Goal: Task Accomplishment & Management: Manage account settings

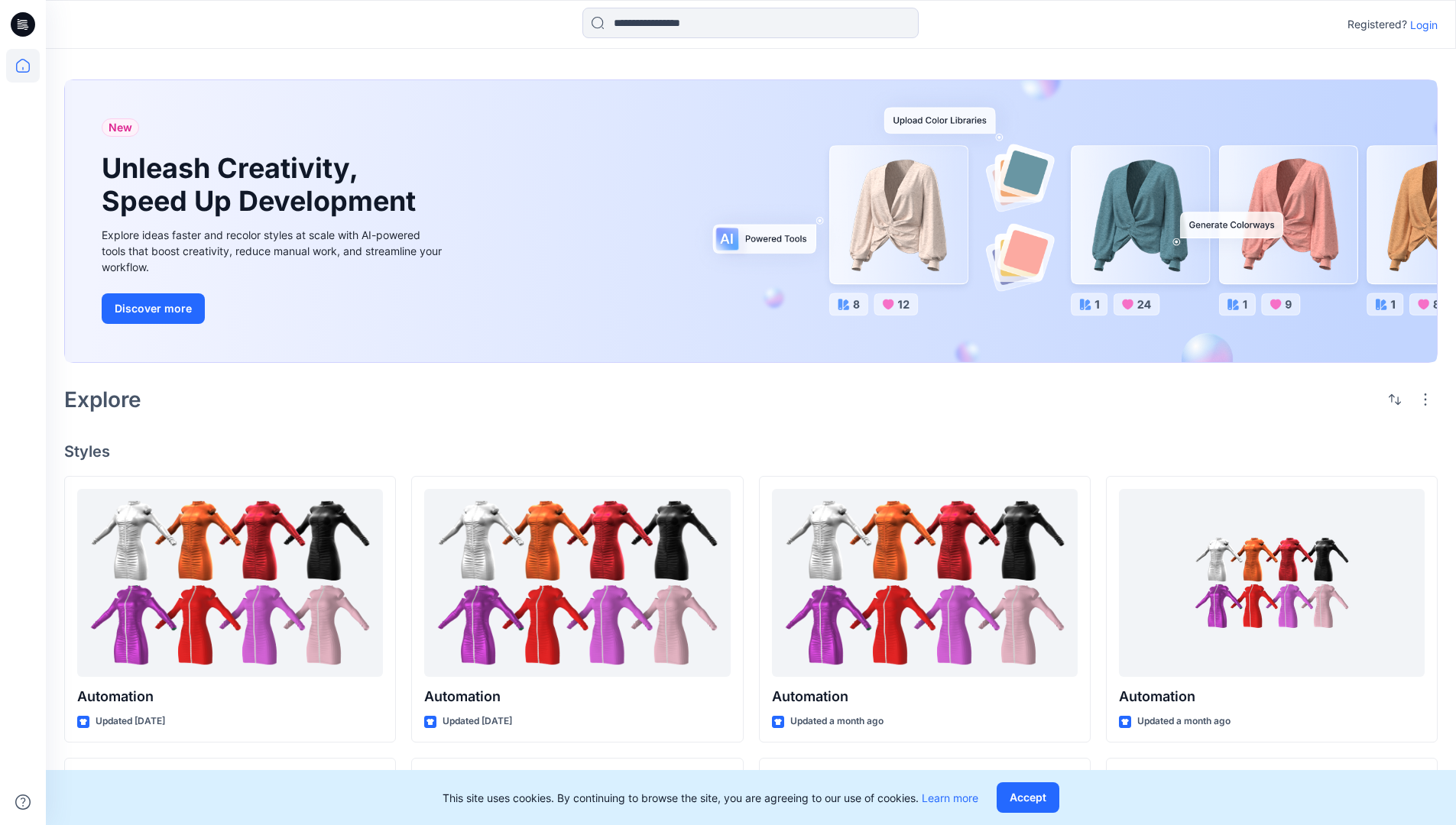
click at [1421, 24] on p "Login" at bounding box center [1424, 24] width 28 height 16
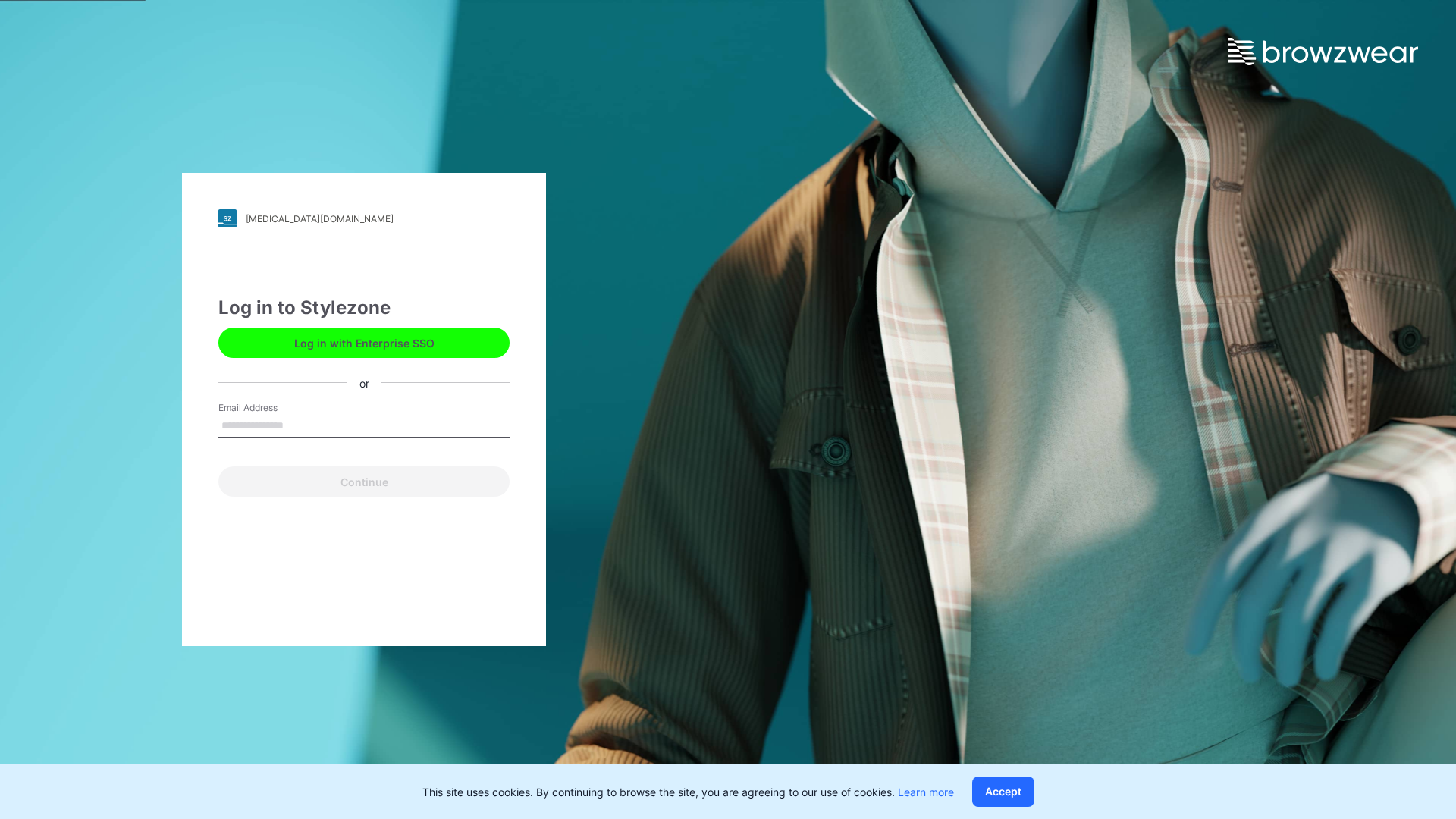
click at [299, 425] on input "Email Address" at bounding box center [364, 426] width 291 height 23
type input "**********"
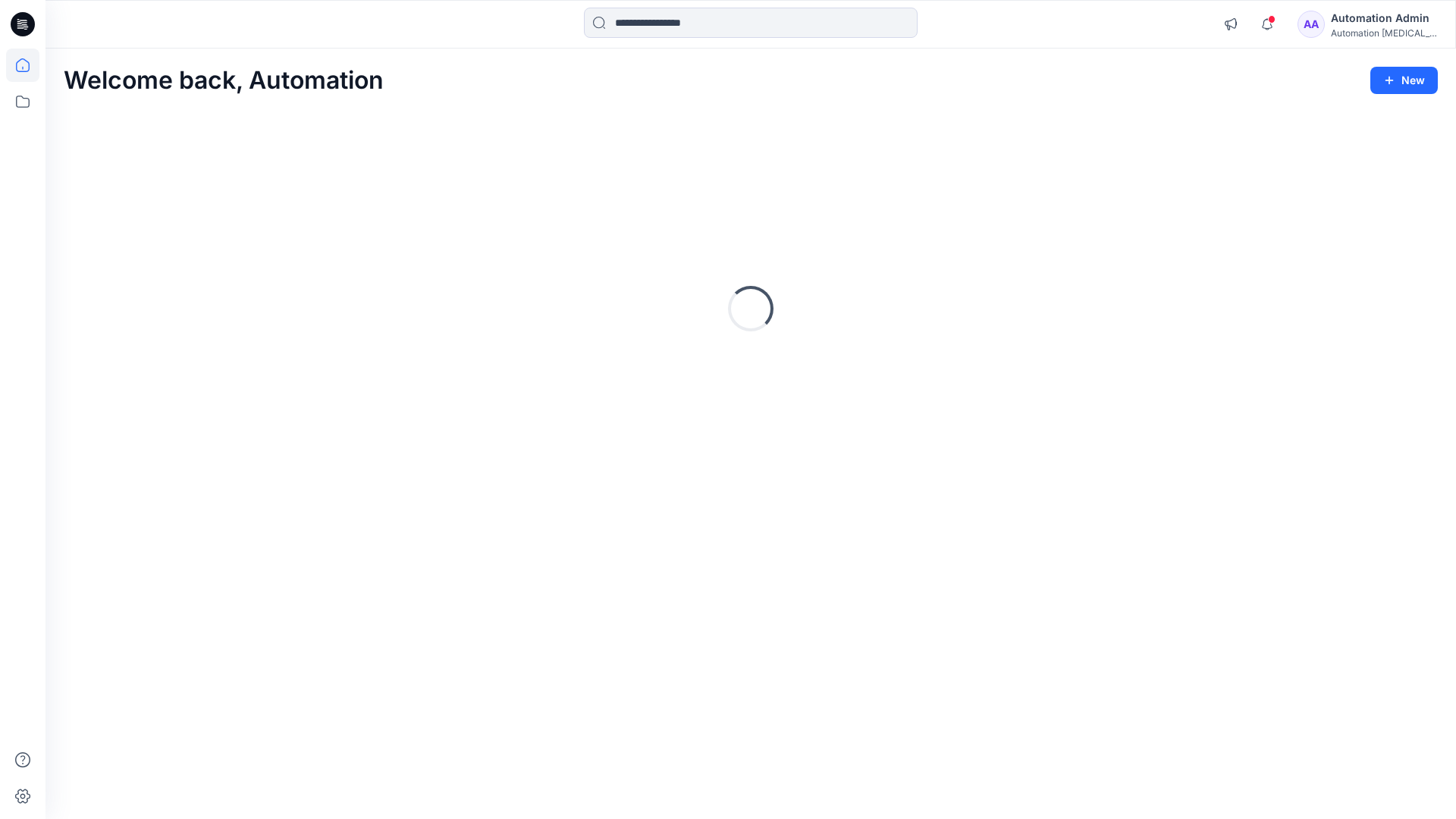
click at [28, 65] on icon at bounding box center [23, 65] width 13 height 13
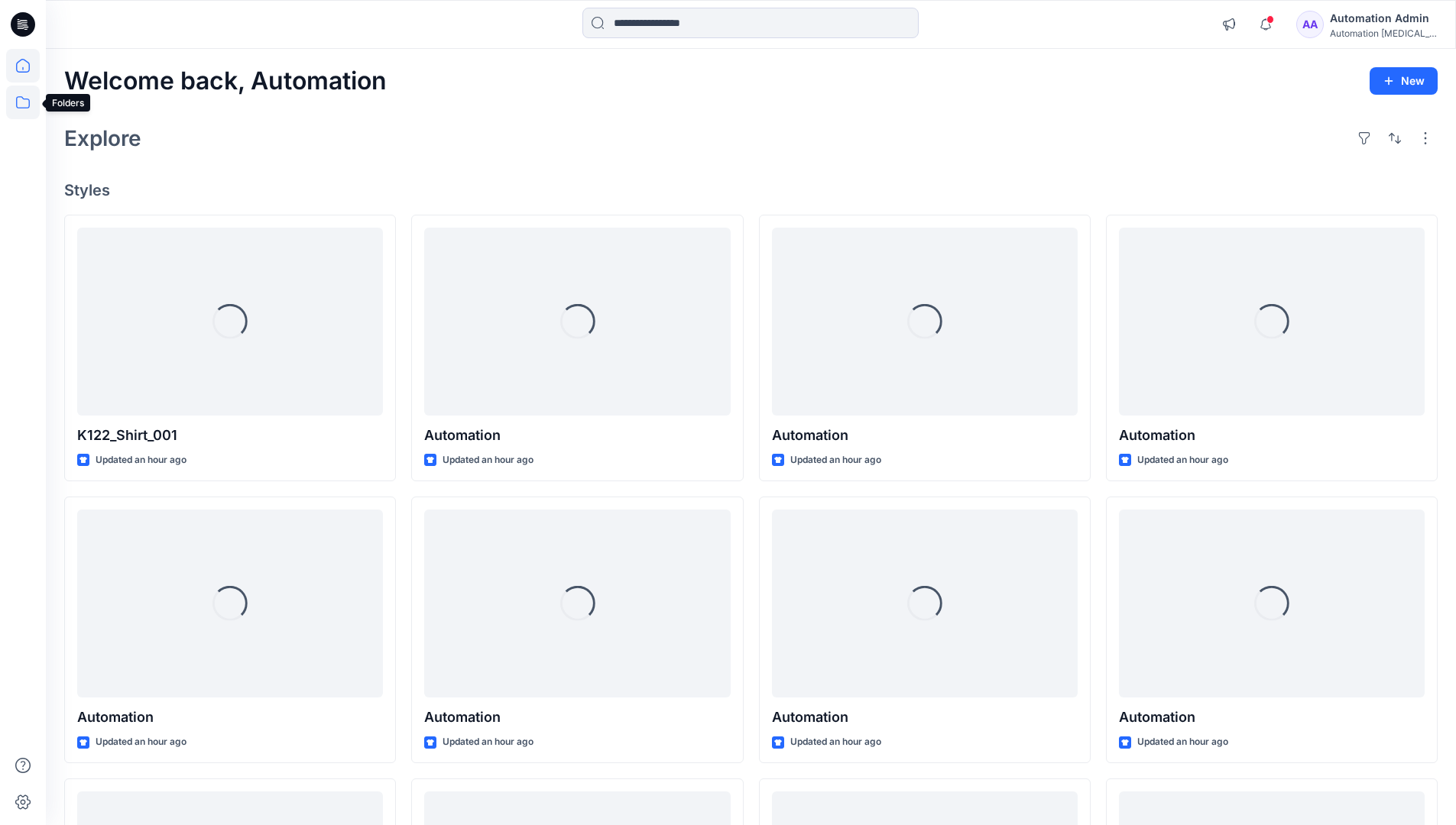
click at [21, 103] on icon at bounding box center [23, 103] width 34 height 34
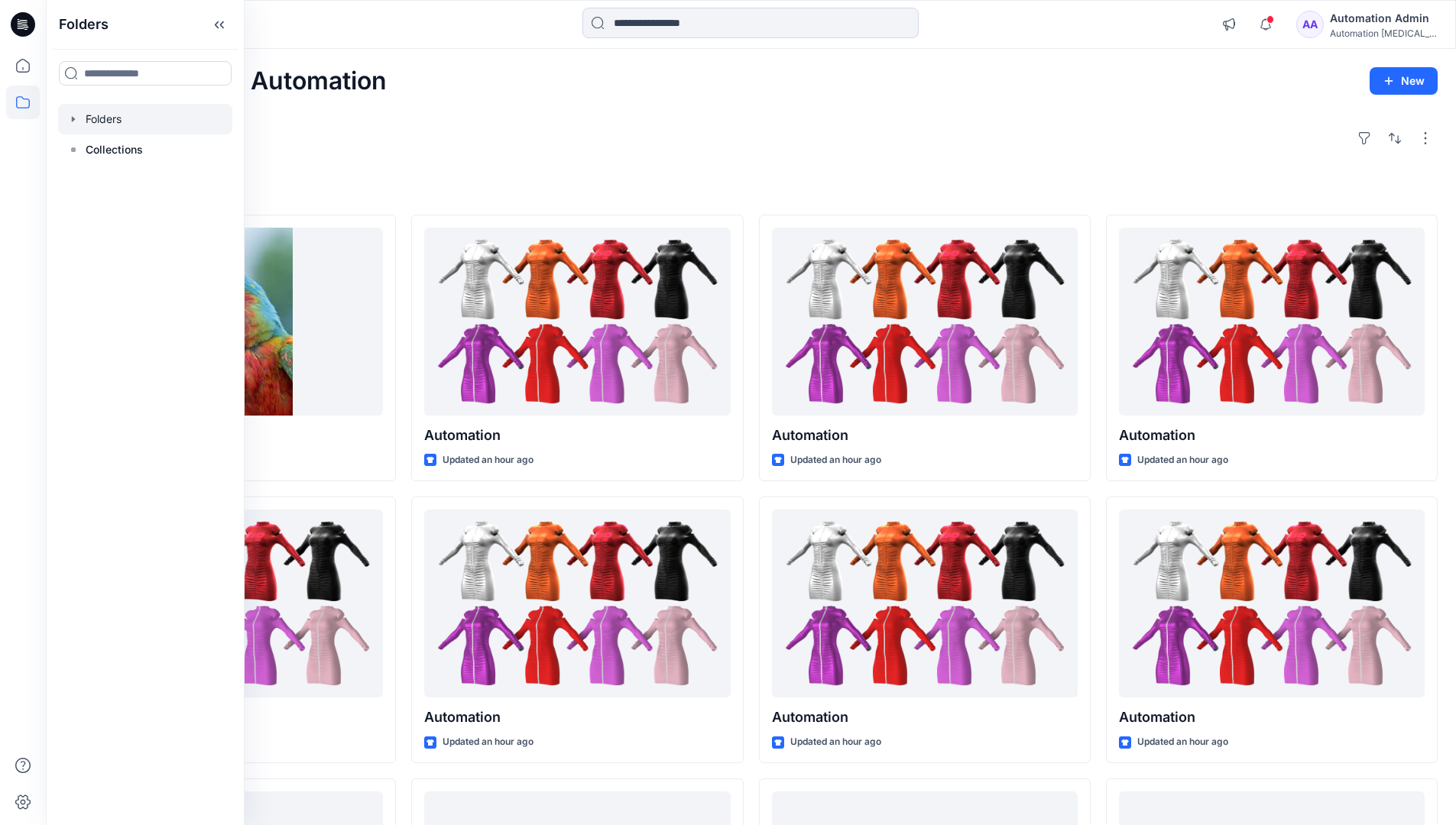
click at [124, 117] on div at bounding box center [145, 119] width 175 height 30
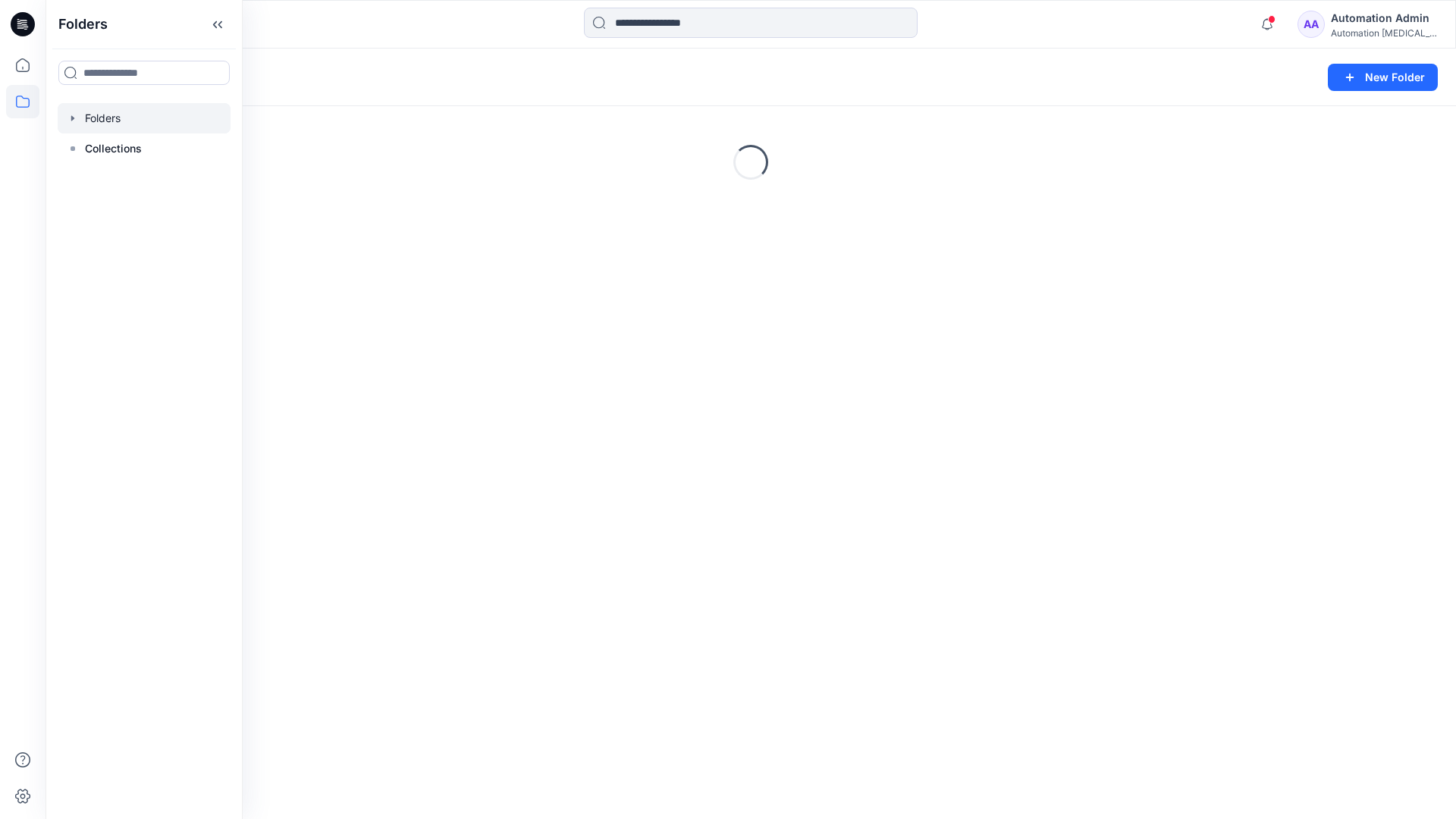
click at [882, 447] on div "Folders New Folder Loading..." at bounding box center [750, 433] width 1411 height 770
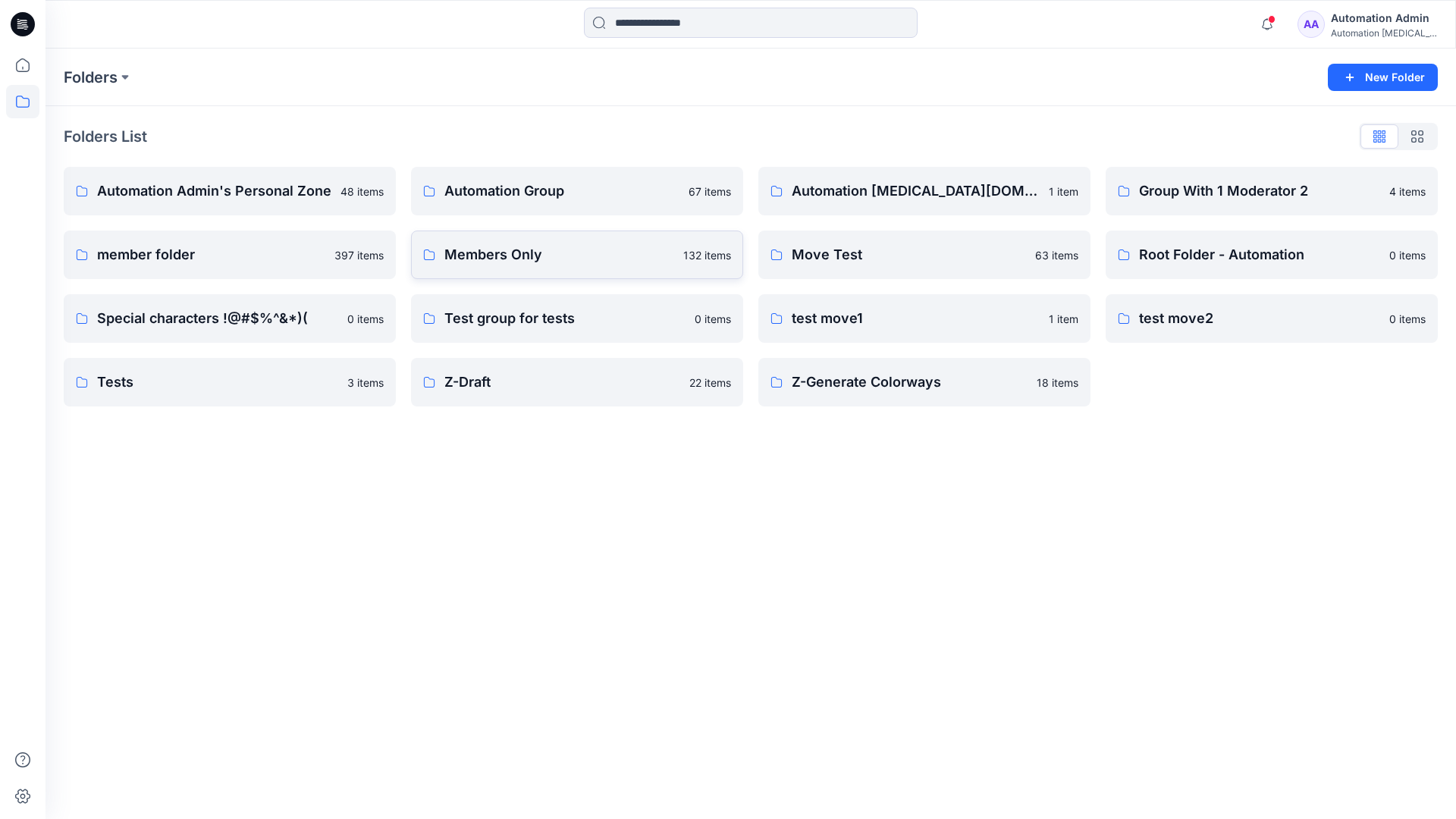
click at [579, 266] on link "Members Only 132 items" at bounding box center [576, 255] width 332 height 49
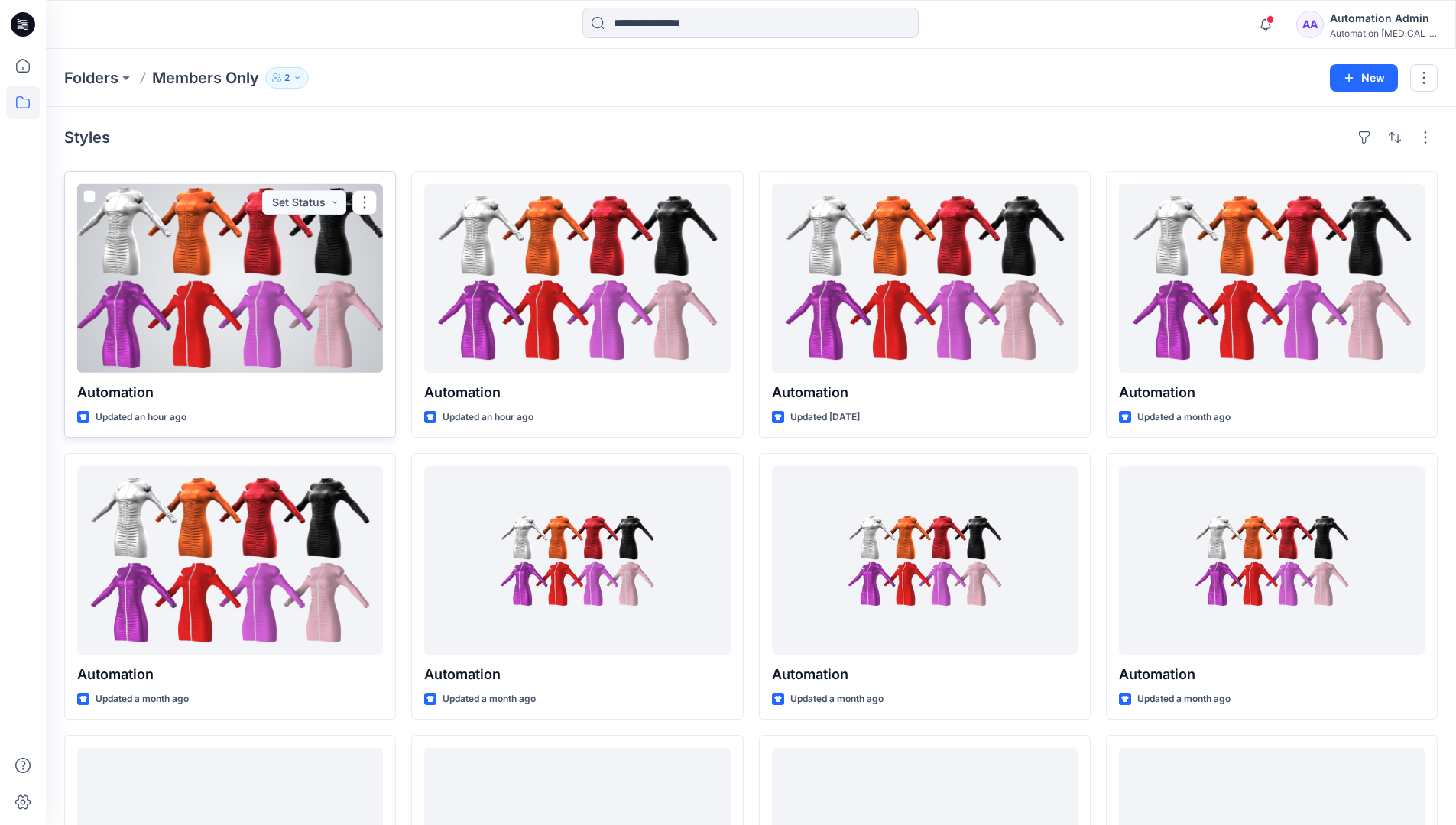
click at [88, 196] on span at bounding box center [89, 196] width 13 height 13
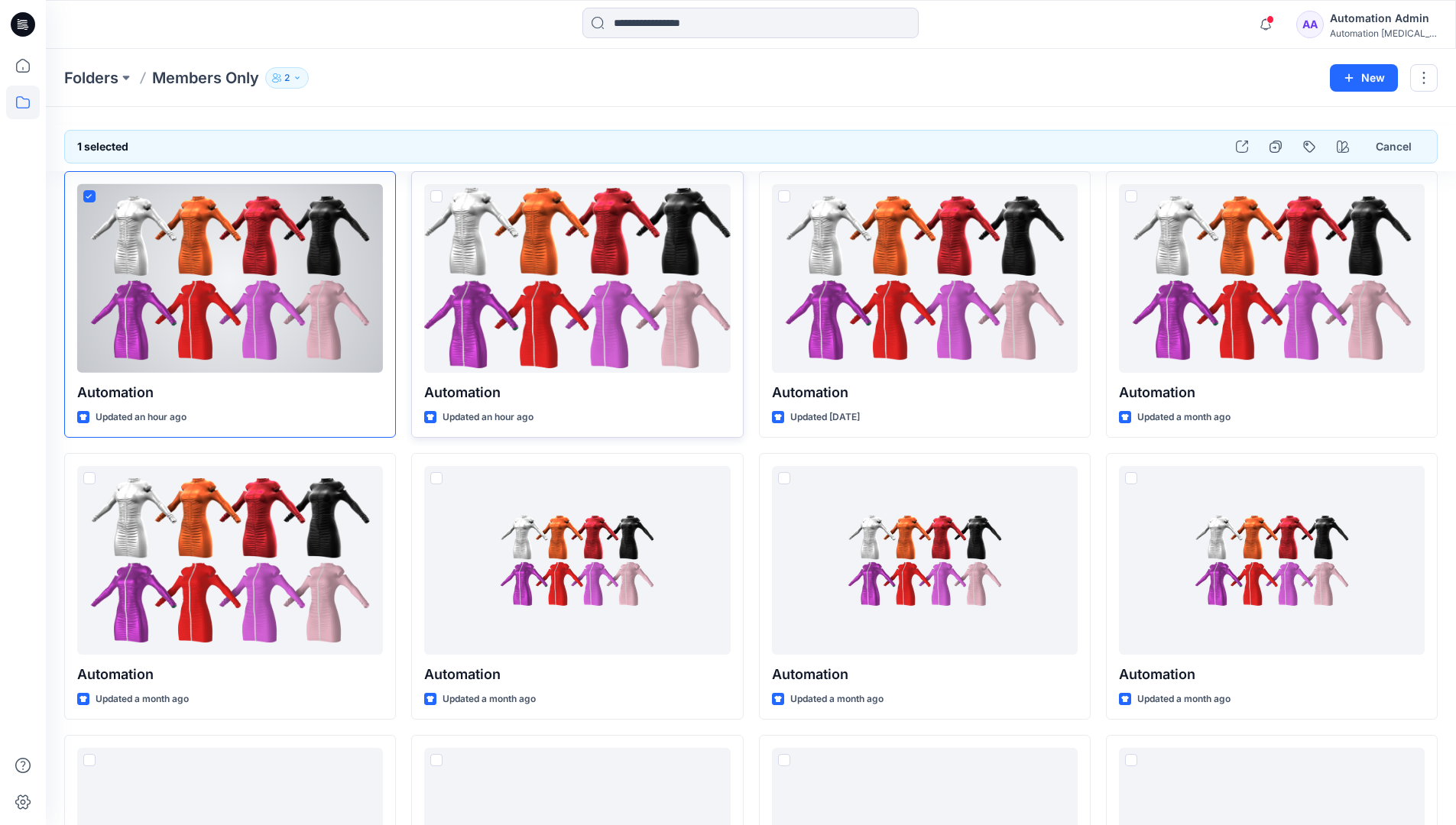
click at [436, 195] on span at bounding box center [437, 196] width 13 height 13
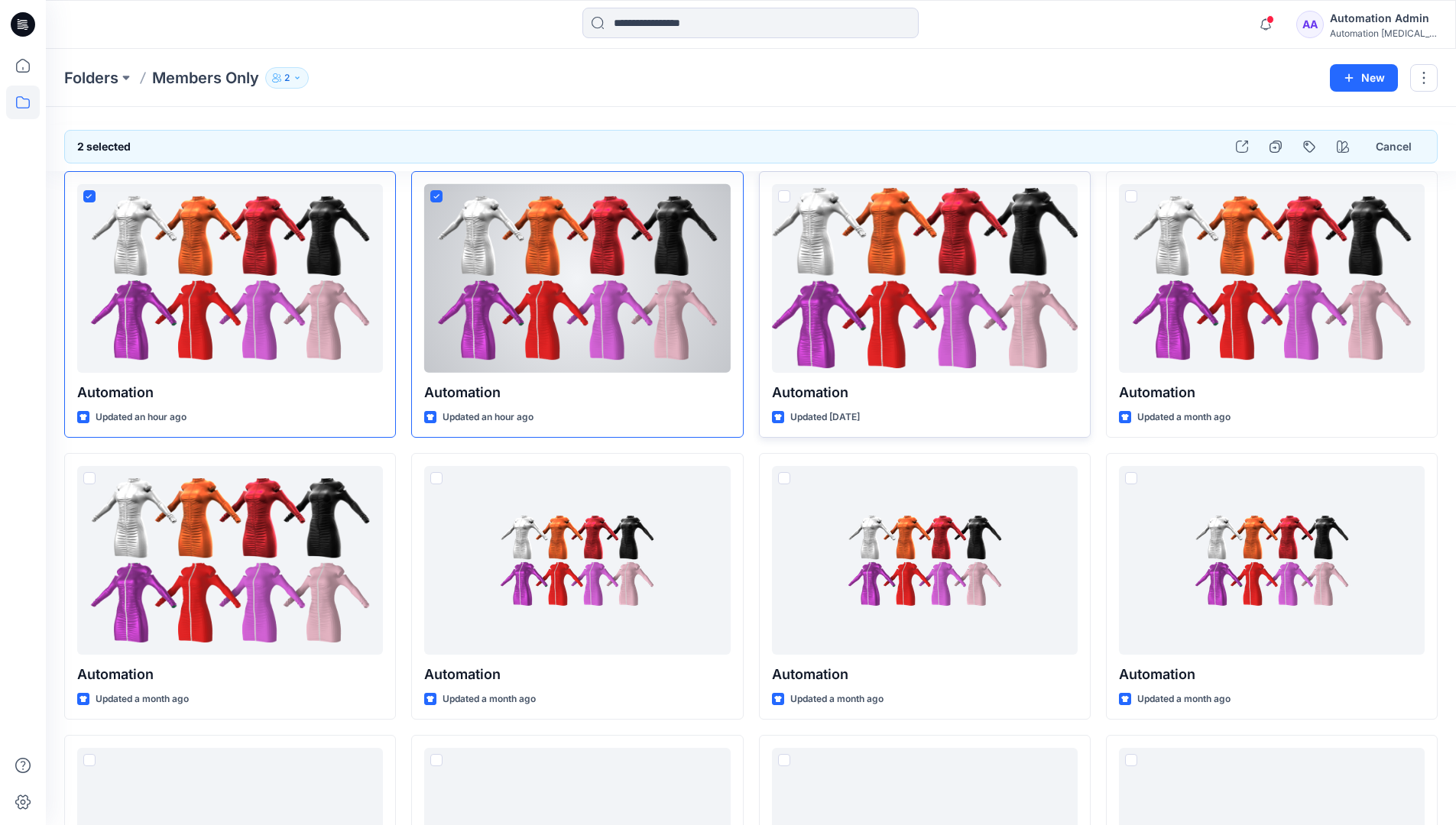
click at [787, 196] on span at bounding box center [784, 196] width 13 height 13
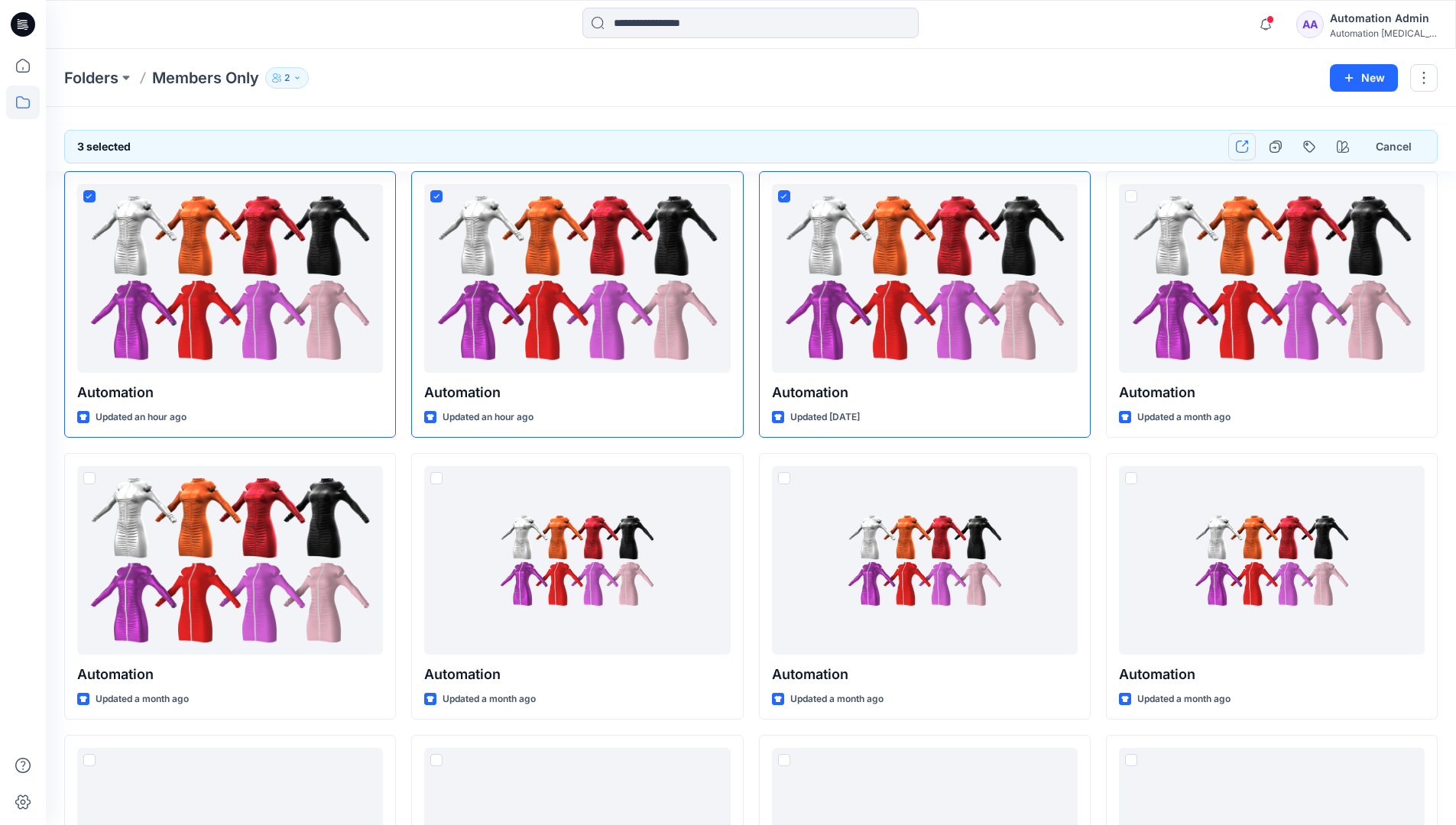
click at [1242, 147] on icon "button" at bounding box center [1242, 147] width 13 height 13
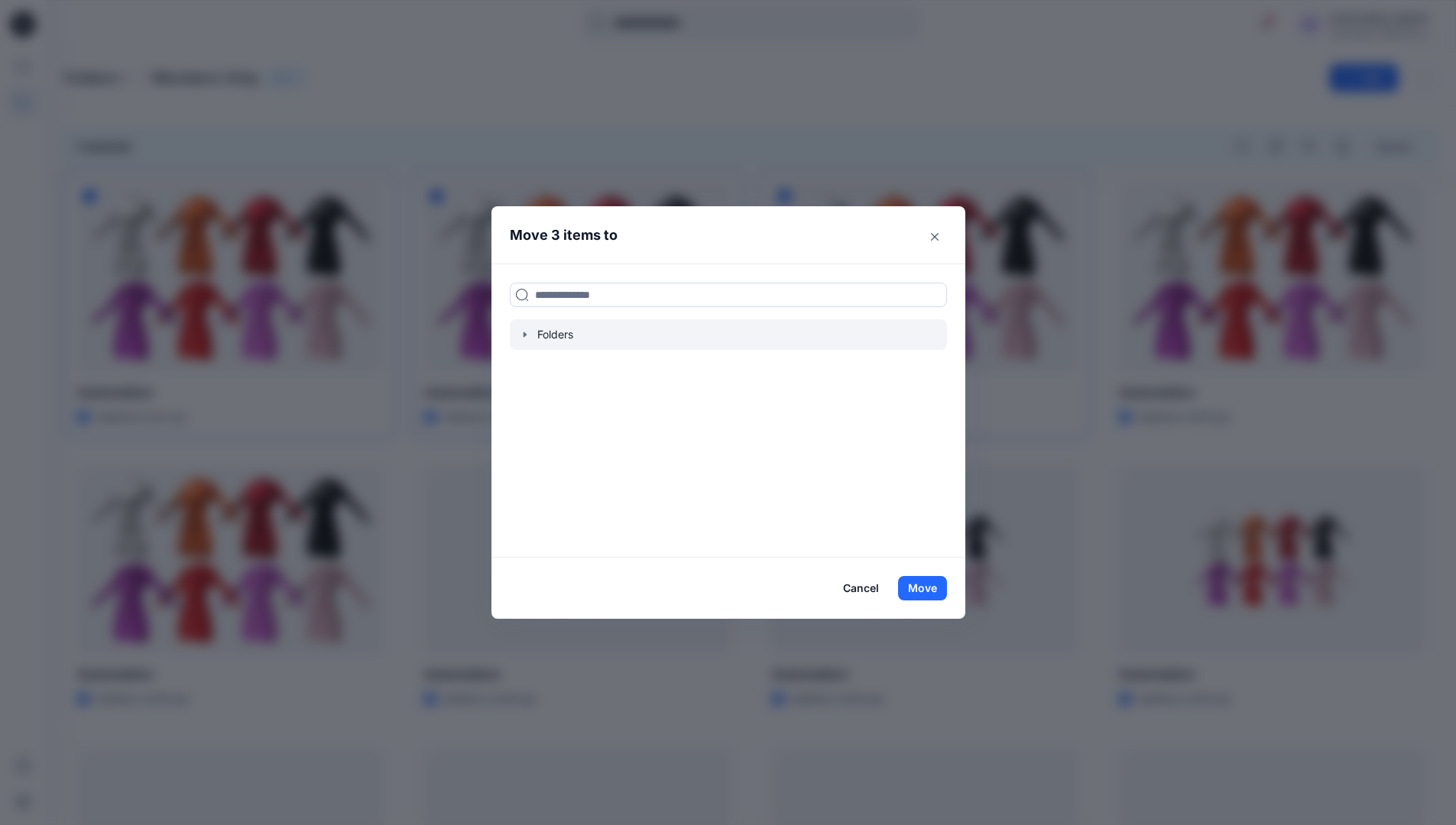
click at [528, 336] on icon "button" at bounding box center [525, 335] width 13 height 13
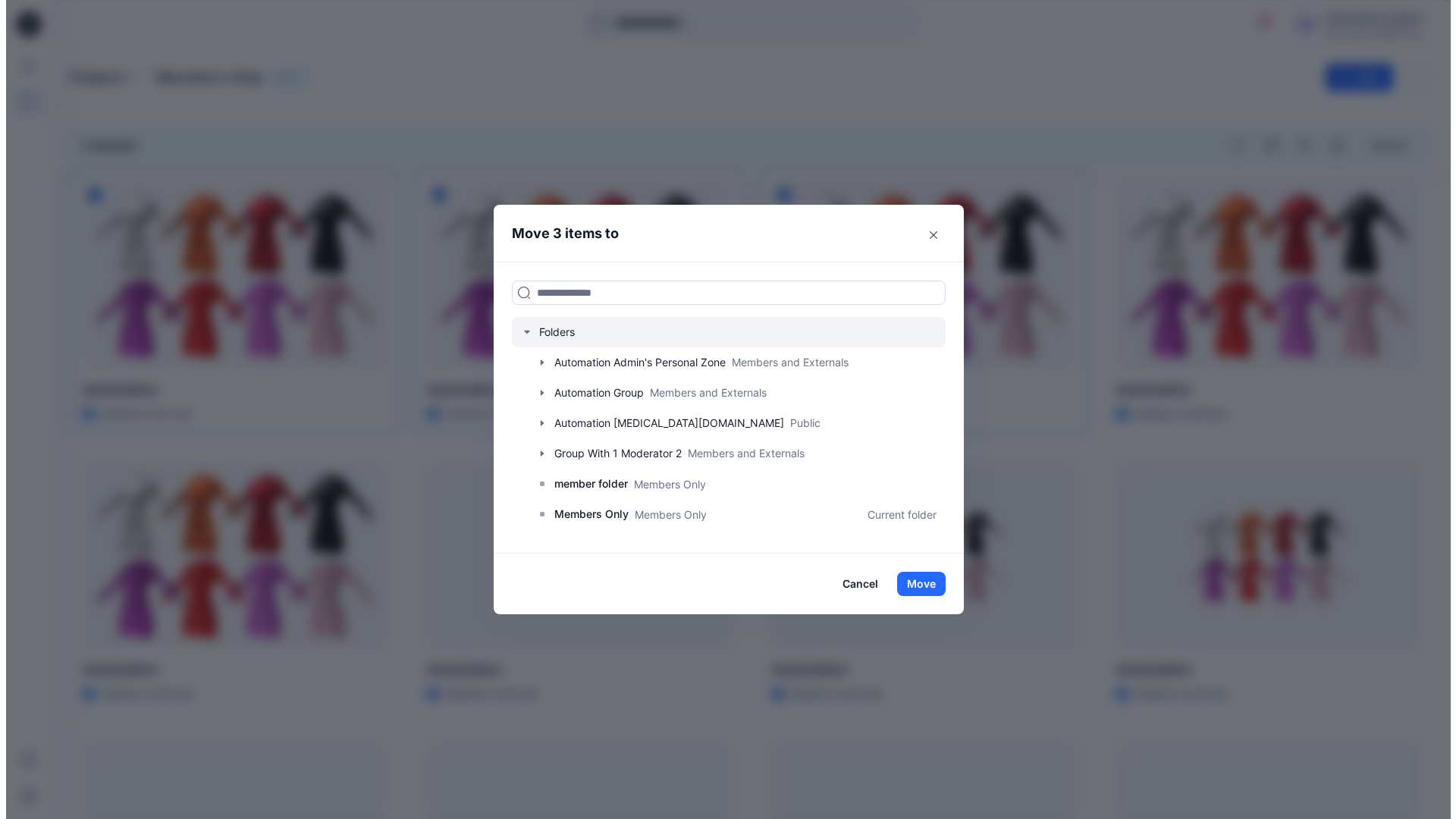
scroll to position [268, 0]
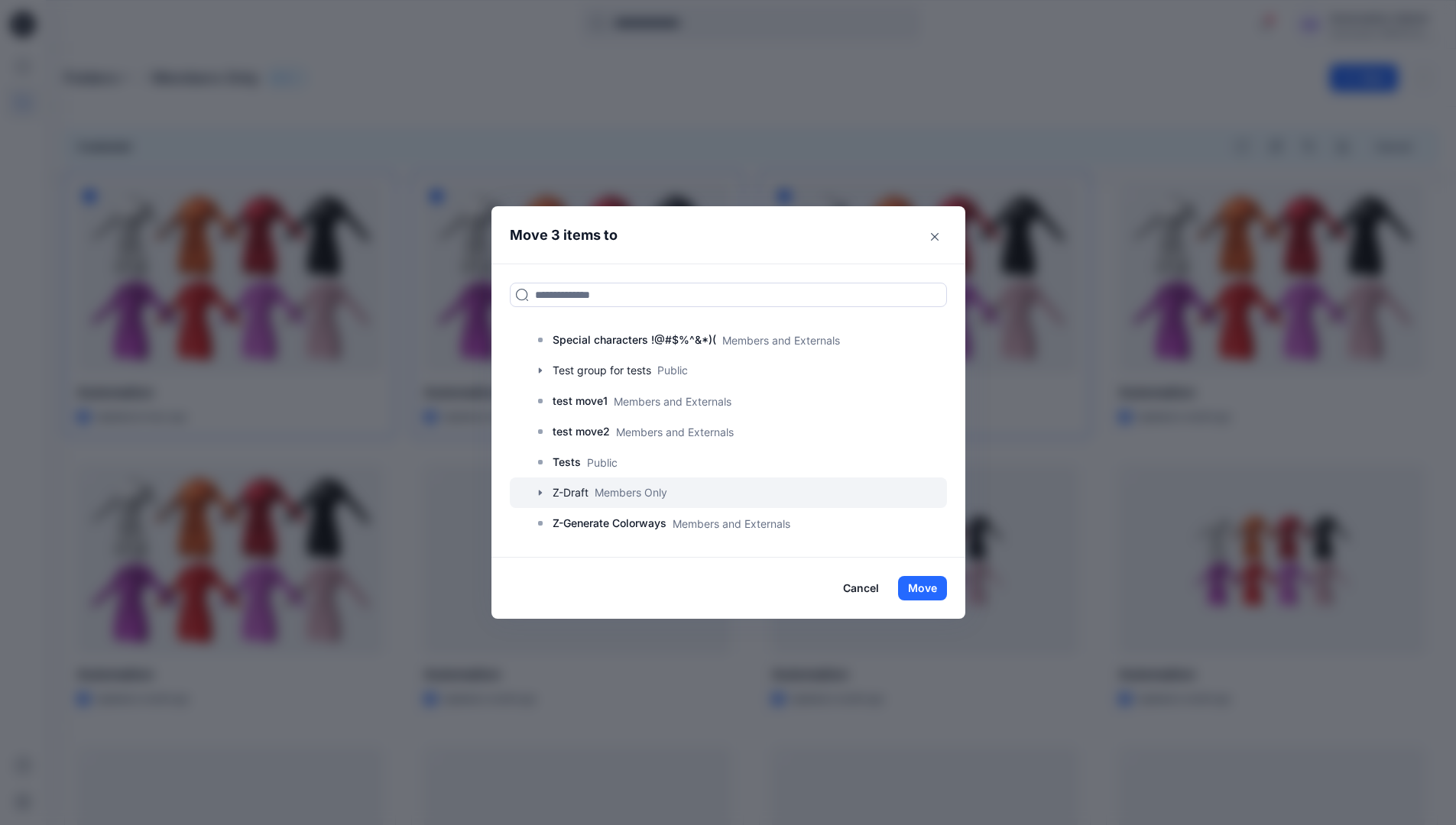
click at [581, 494] on div at bounding box center [728, 493] width 438 height 30
click at [923, 587] on button "Move" at bounding box center [922, 588] width 49 height 24
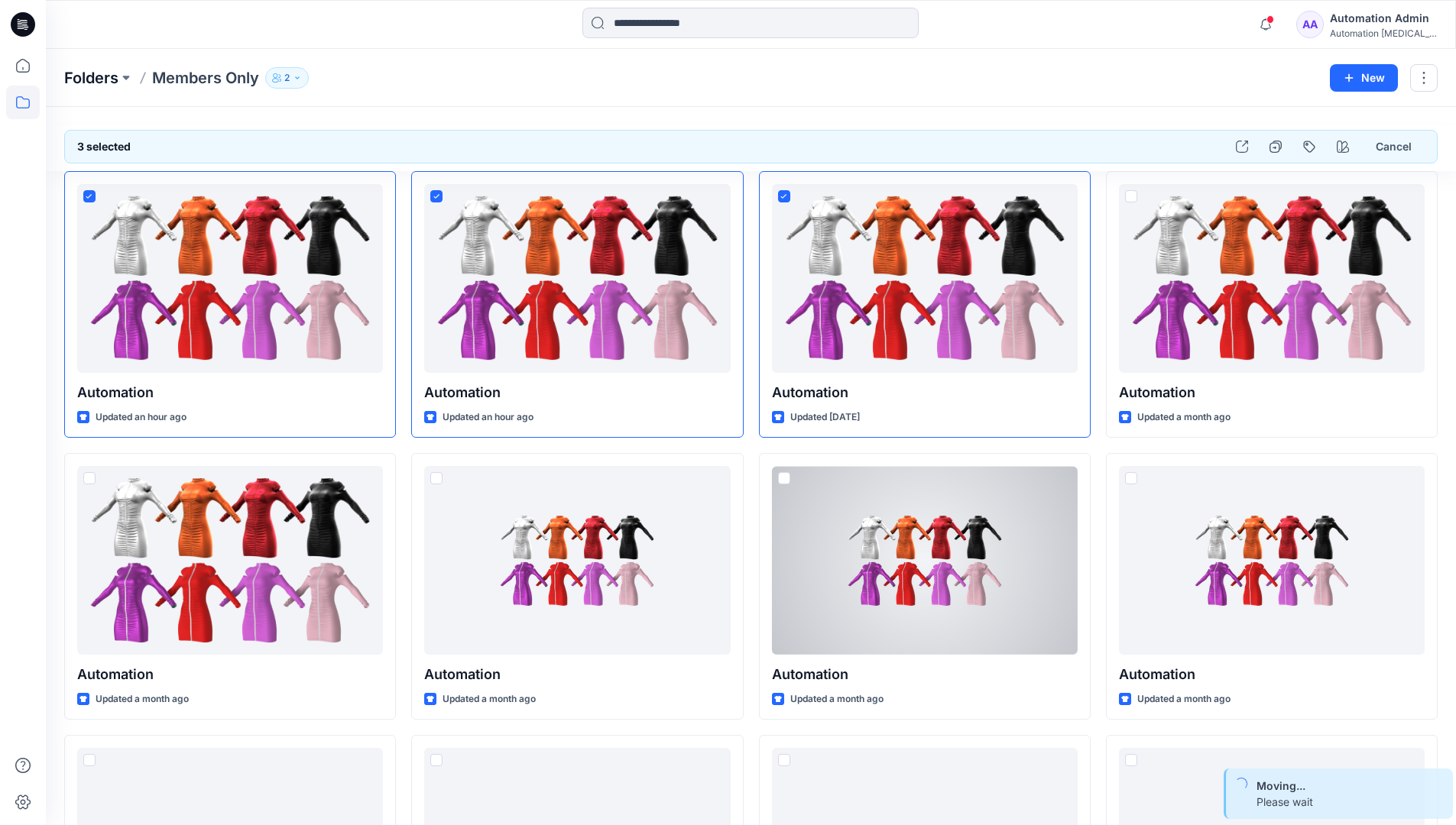
click at [93, 79] on p "Folders" at bounding box center [91, 78] width 54 height 21
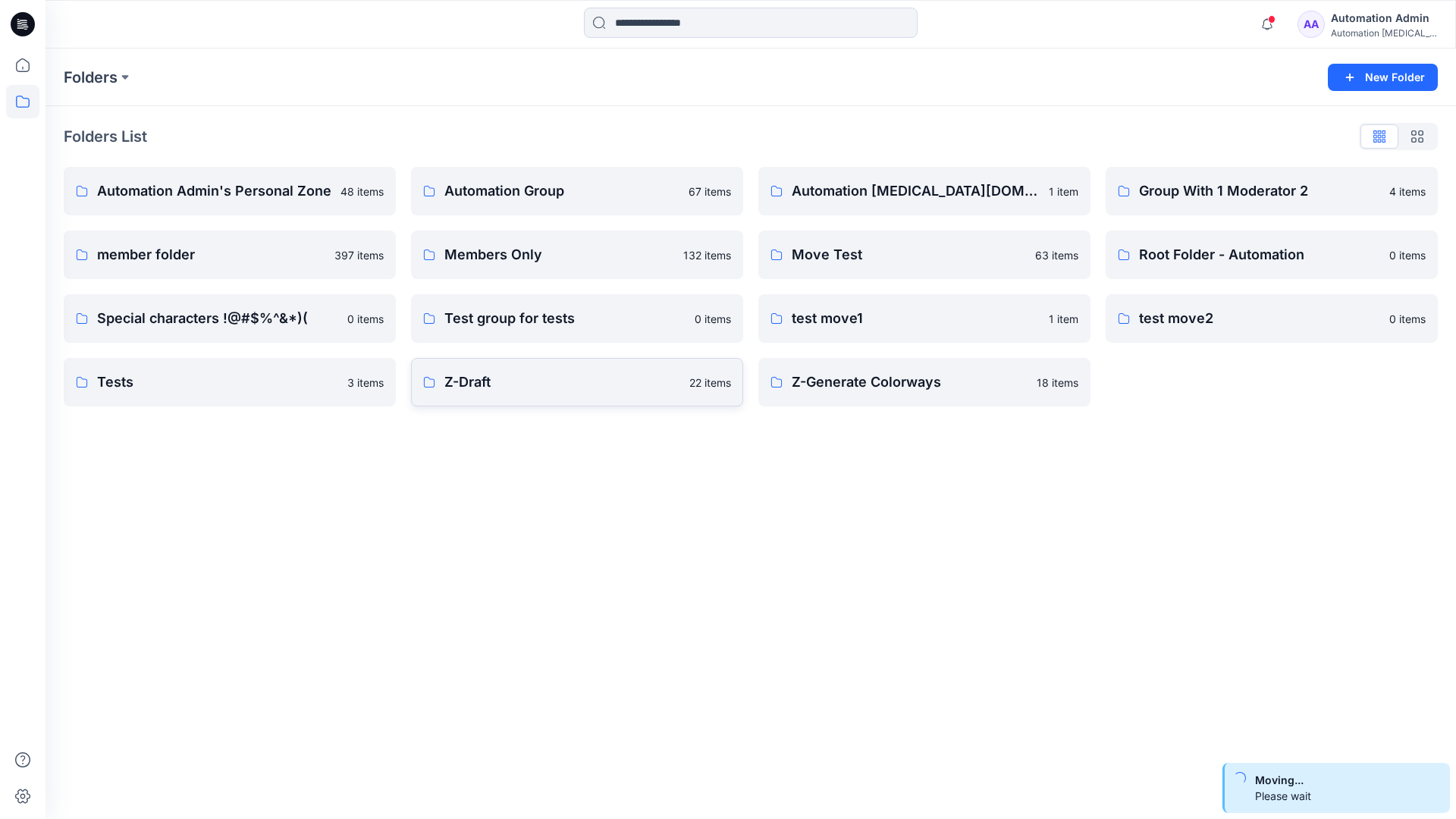
click at [595, 391] on p "Z-Draft" at bounding box center [562, 381] width 236 height 21
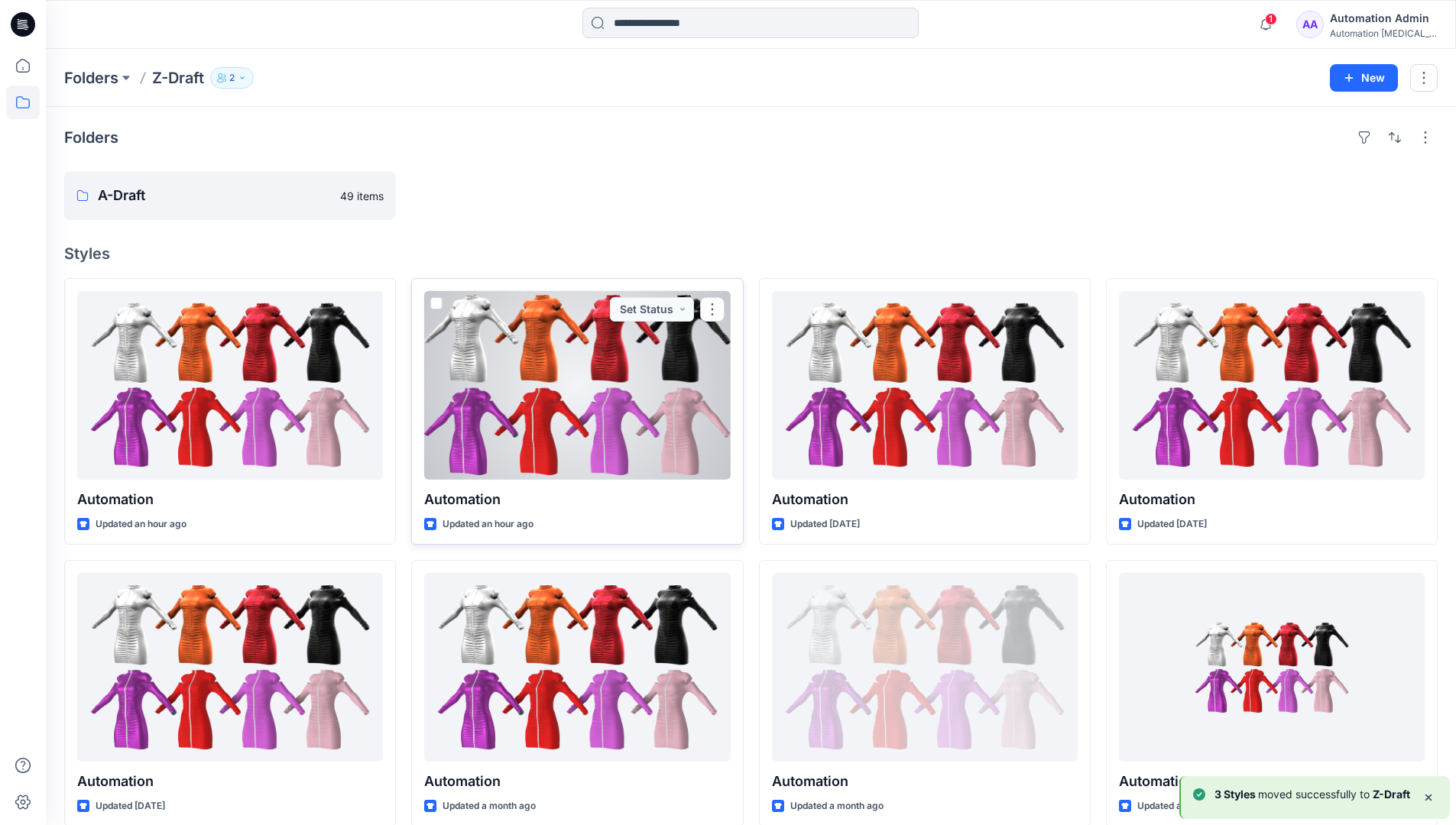
click at [436, 299] on span at bounding box center [437, 303] width 13 height 13
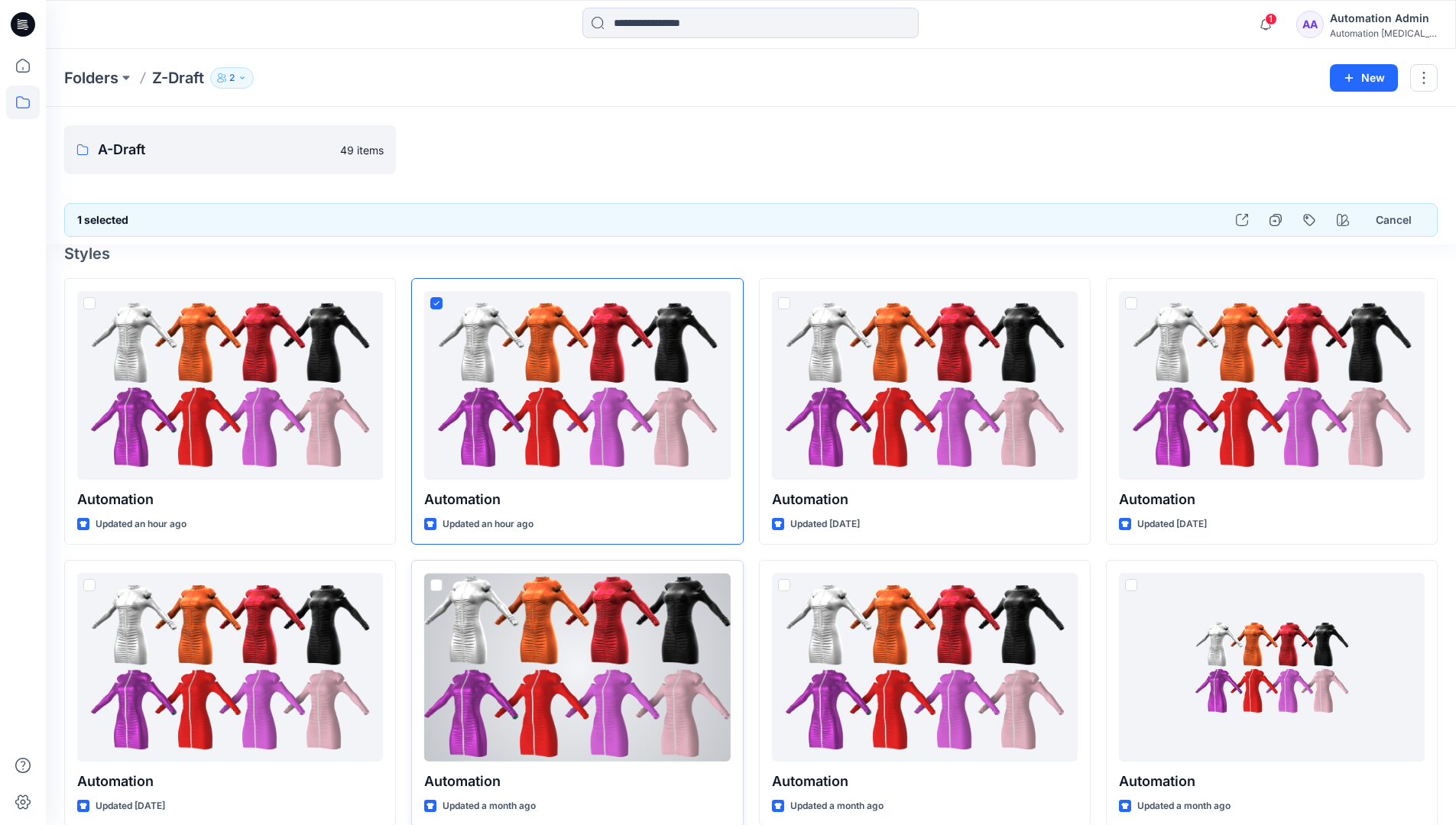
click at [438, 587] on span at bounding box center [437, 585] width 13 height 13
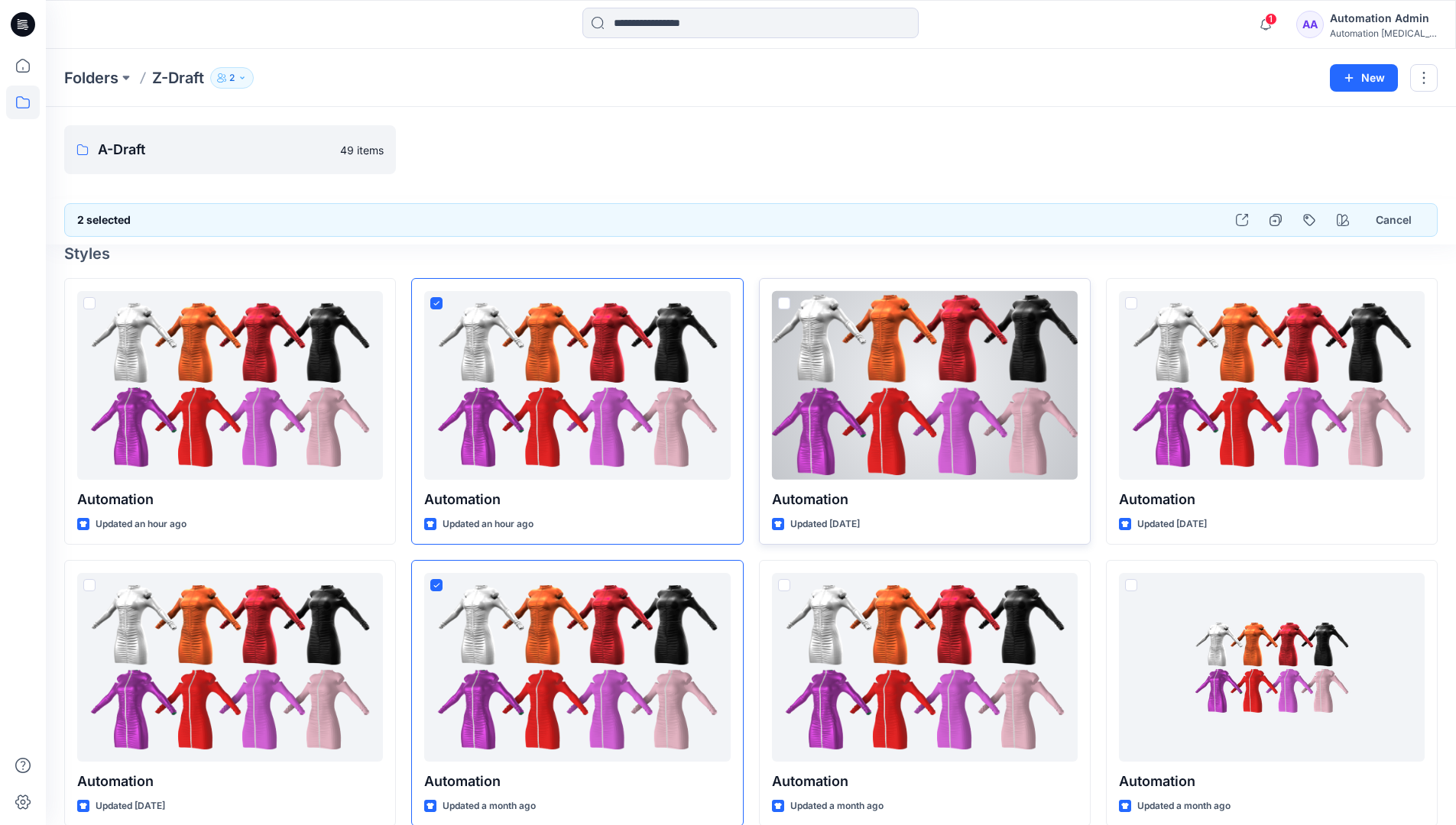
click at [782, 307] on span at bounding box center [784, 303] width 13 height 13
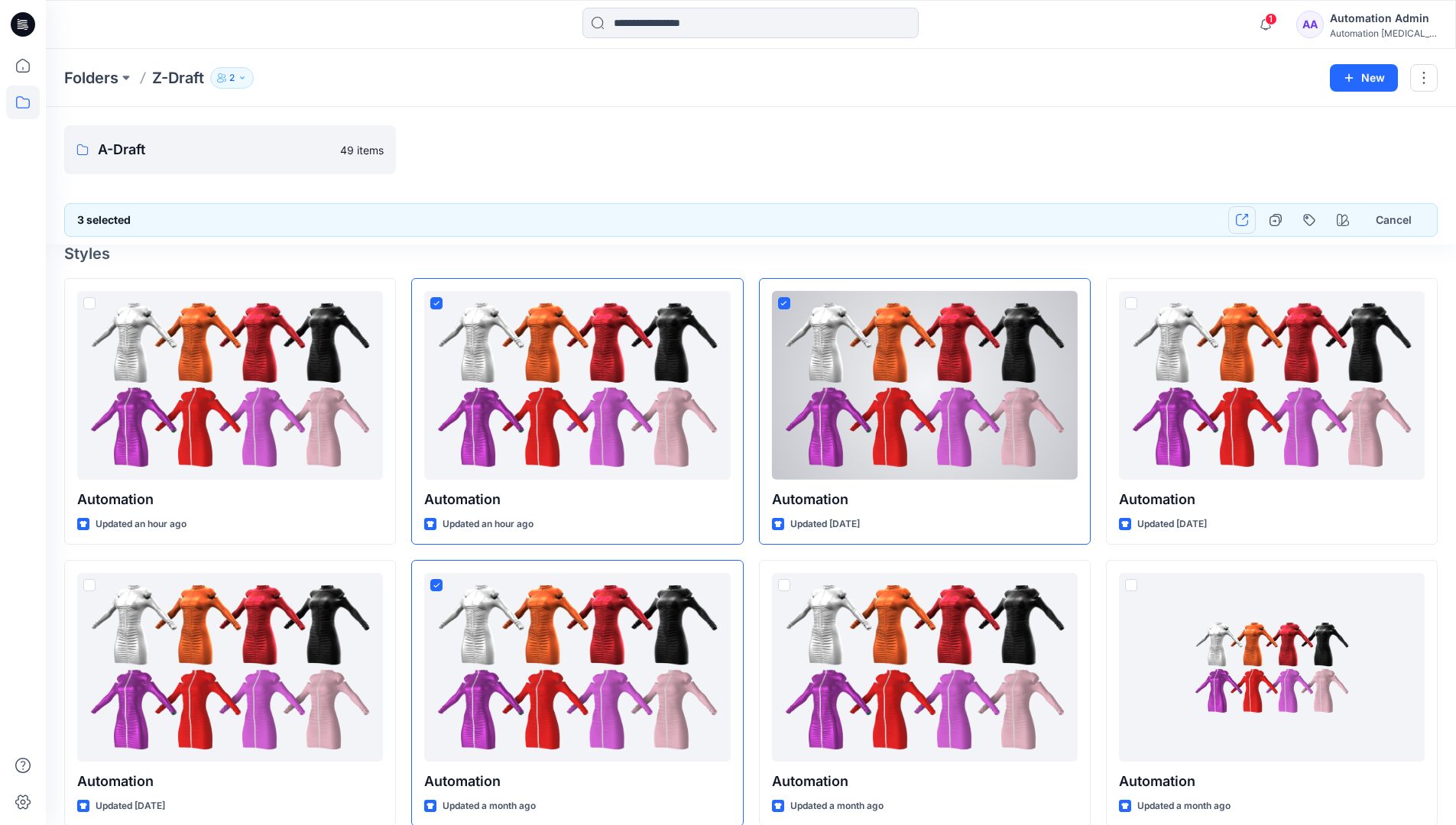
click at [1243, 221] on icon "button" at bounding box center [1242, 220] width 13 height 13
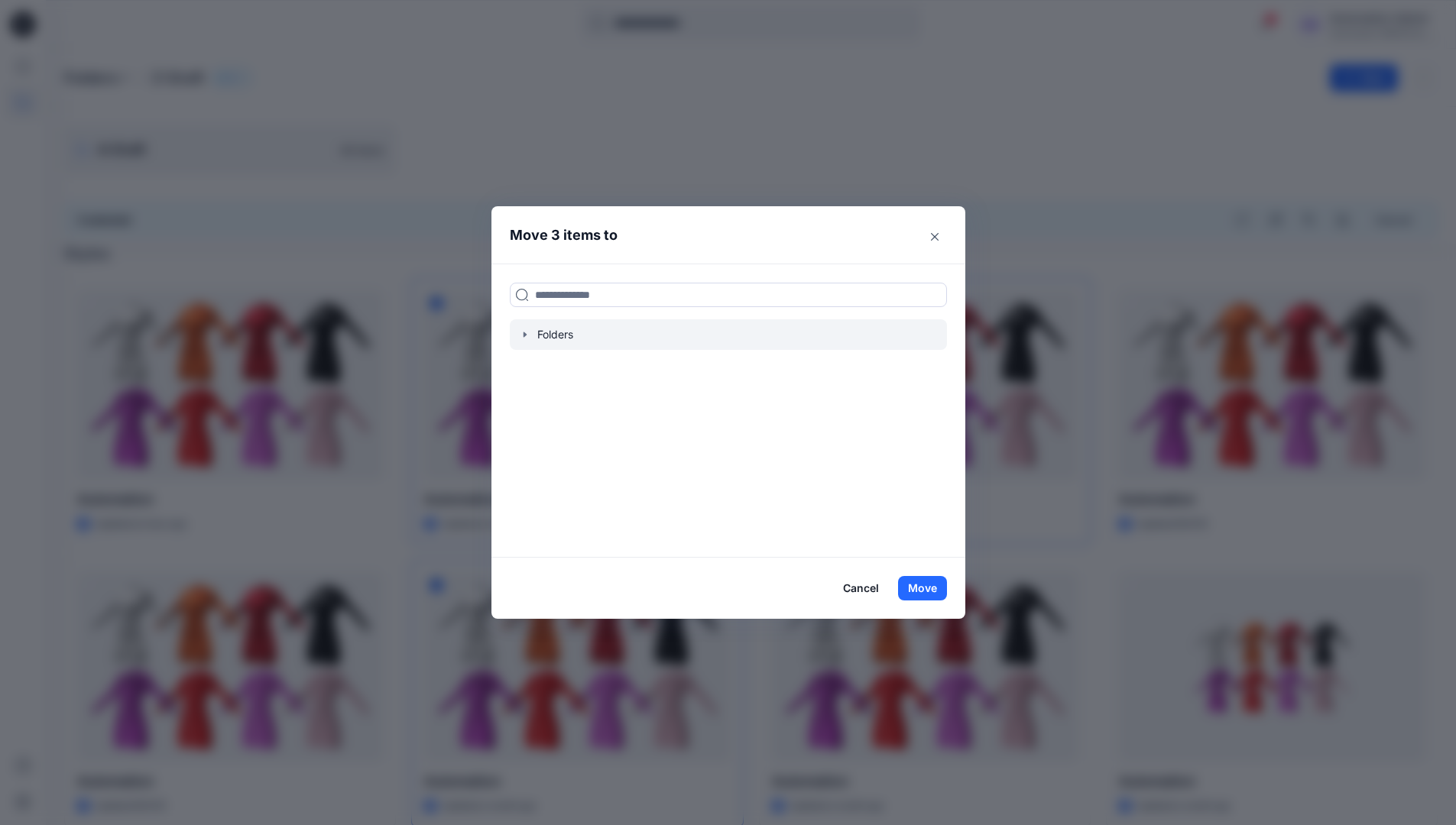
click at [526, 335] on icon "button" at bounding box center [524, 335] width 3 height 5
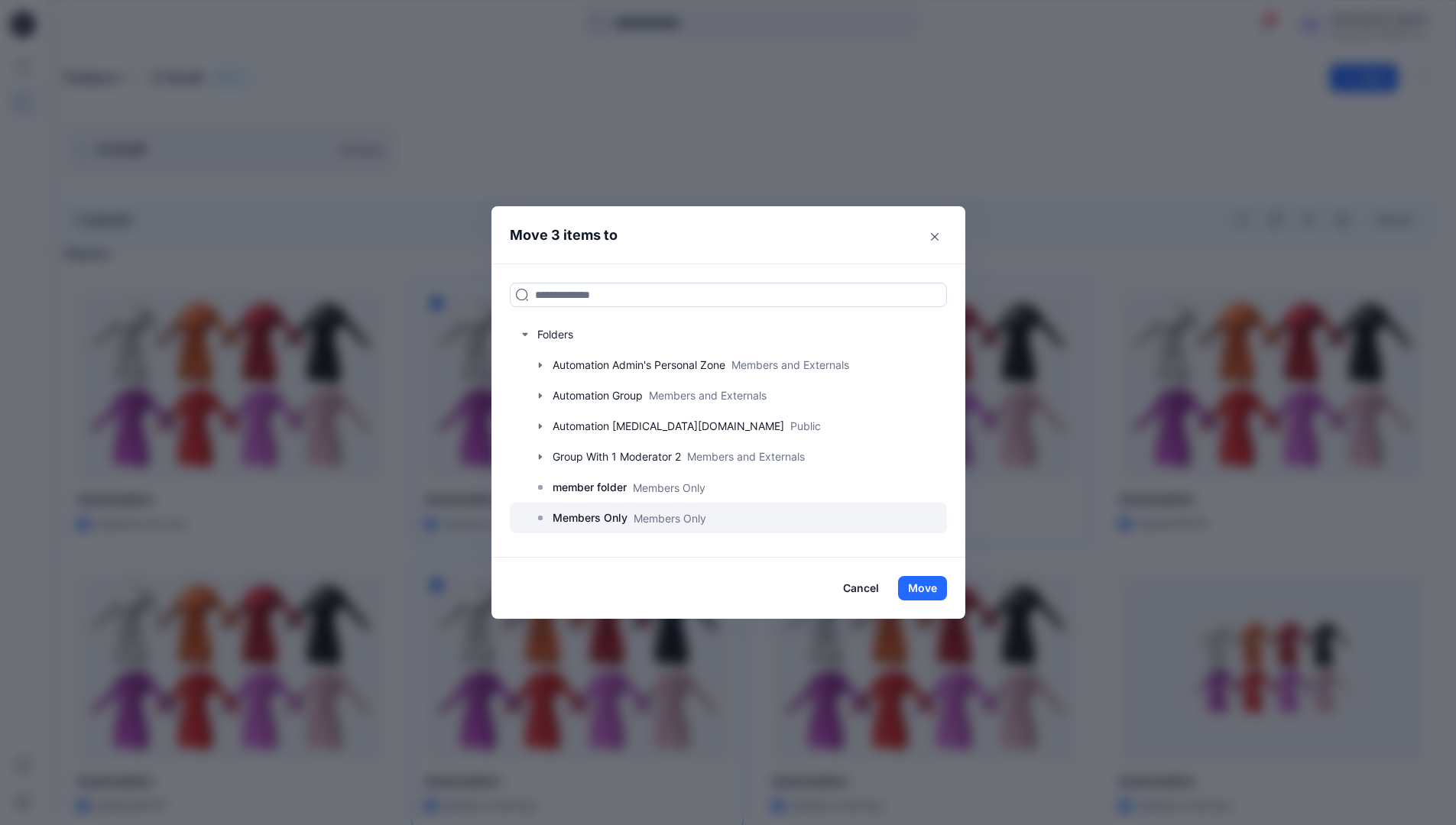
click at [594, 516] on p "Members Only" at bounding box center [590, 518] width 75 height 19
click at [927, 587] on button "Move" at bounding box center [922, 588] width 49 height 24
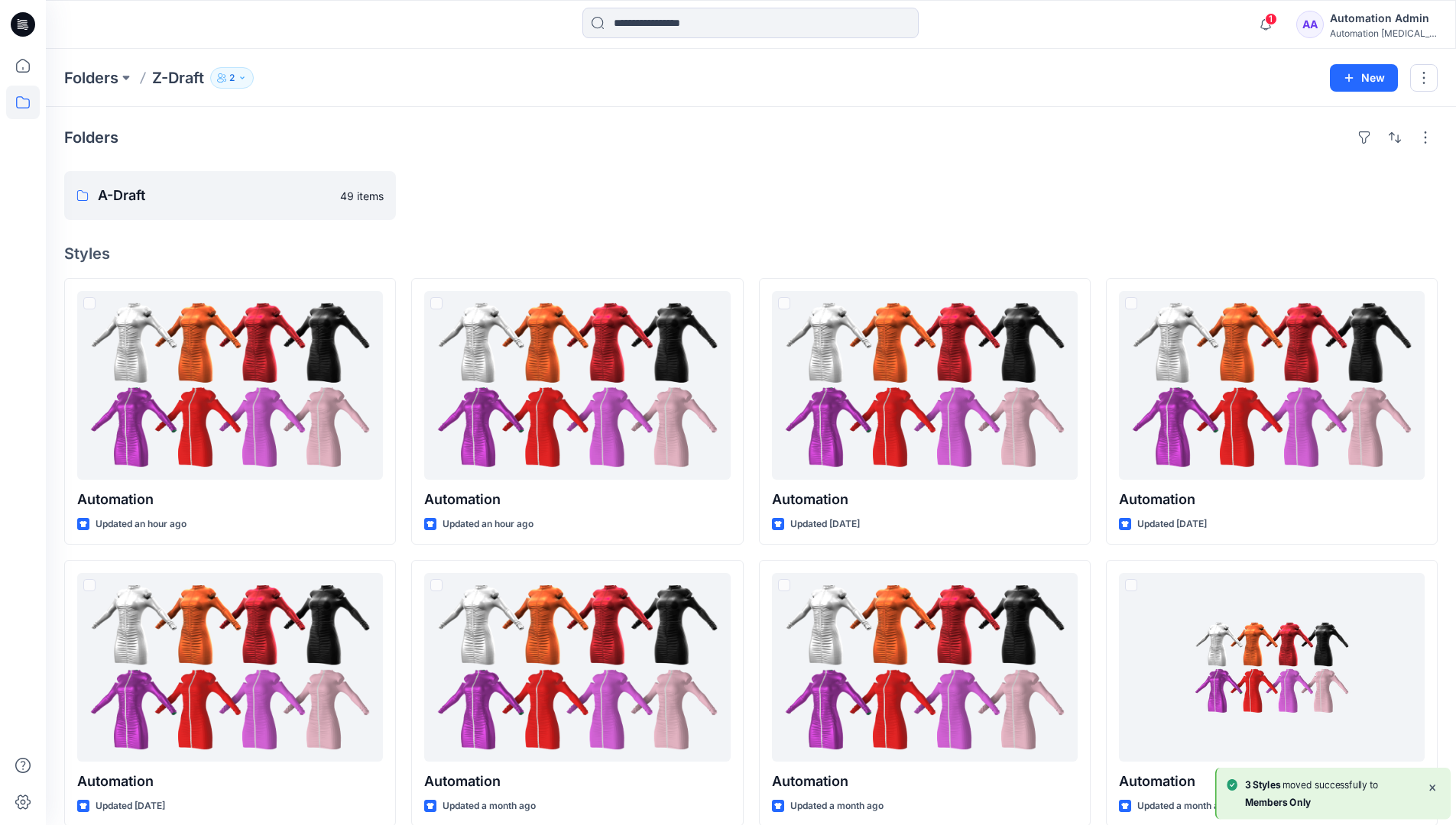
click at [1357, 26] on div "Automation Admin" at bounding box center [1383, 19] width 107 height 19
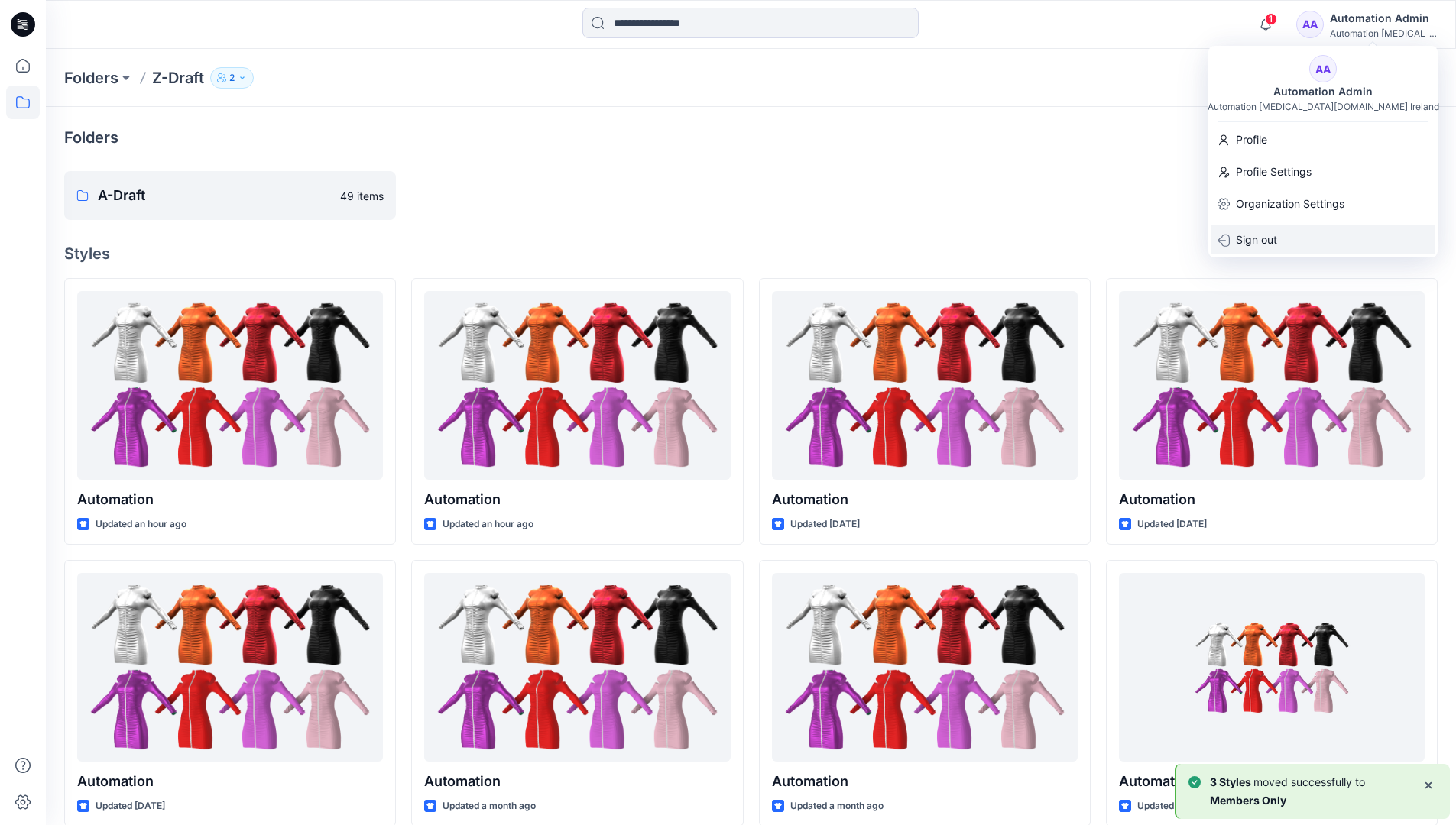
click at [1265, 233] on p "Sign out" at bounding box center [1256, 239] width 41 height 29
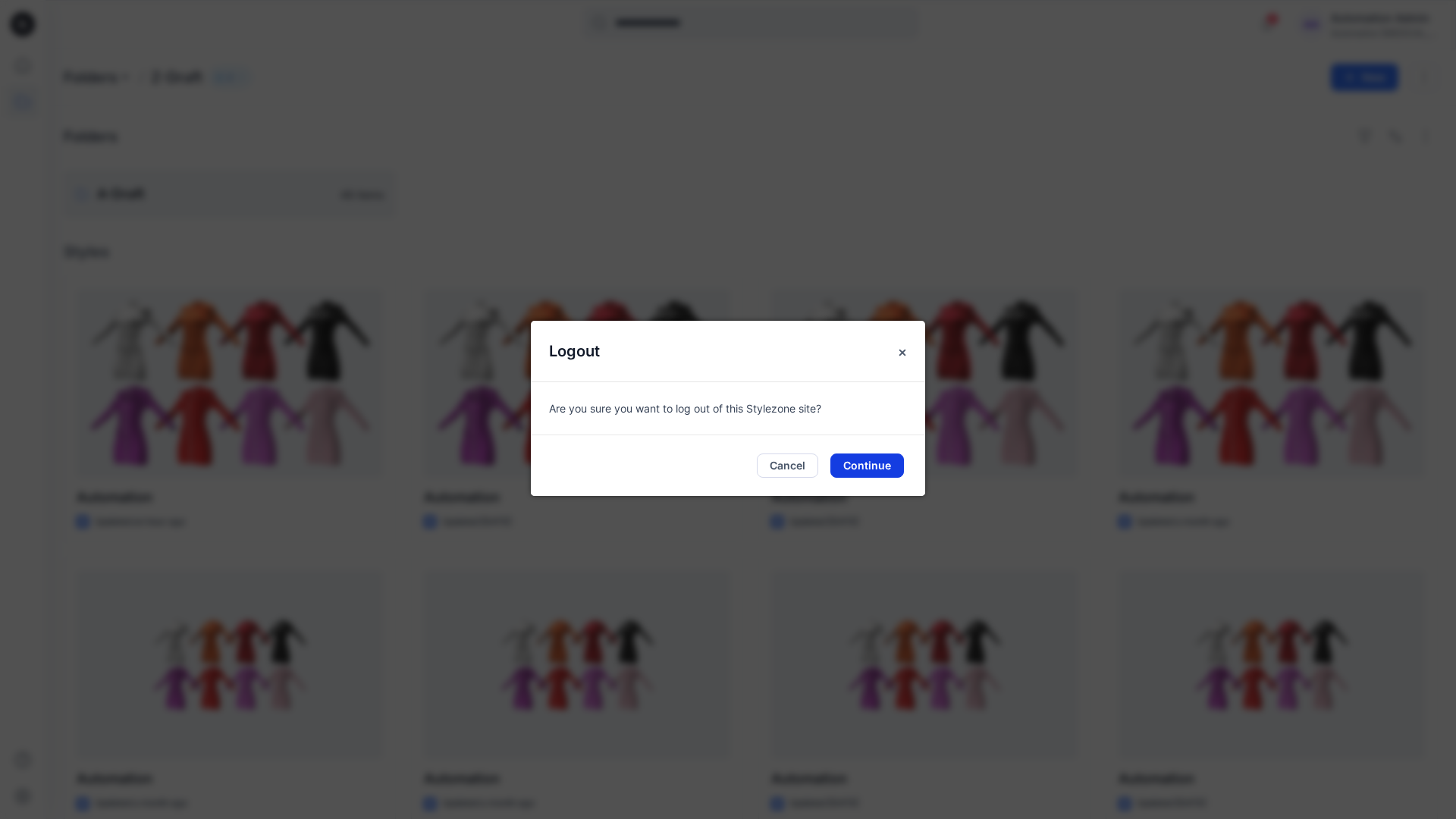
click at [858, 464] on button "Continue" at bounding box center [867, 465] width 74 height 24
